Goal: Entertainment & Leisure: Consume media (video, audio)

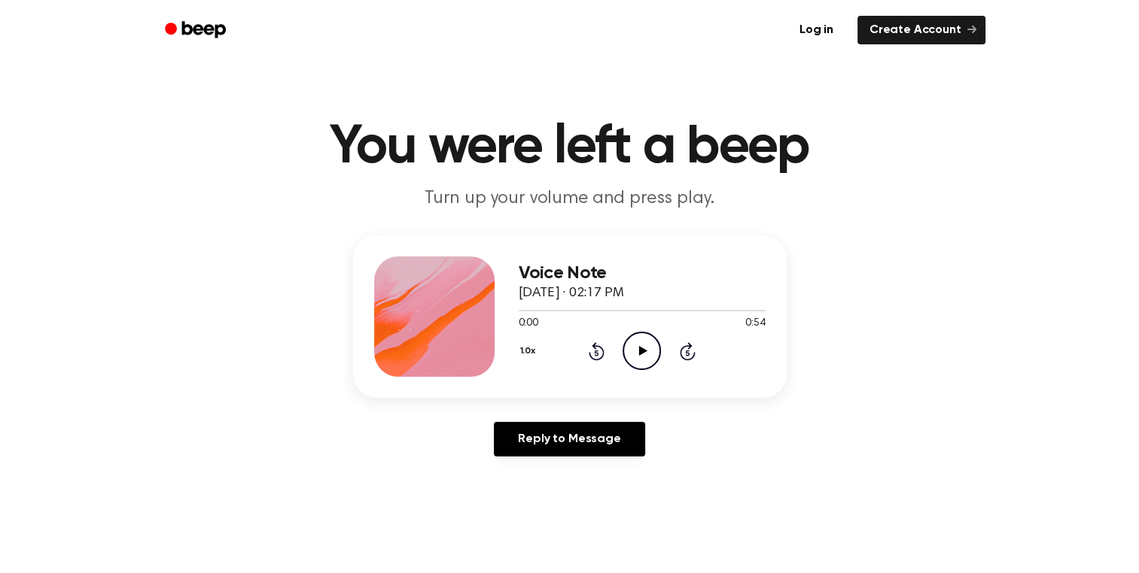
click at [629, 351] on icon "Play Audio" at bounding box center [641, 351] width 38 height 38
click at [632, 339] on icon "Play Audio" at bounding box center [641, 351] width 38 height 38
click at [644, 350] on icon at bounding box center [643, 351] width 8 height 10
